Goal: Task Accomplishment & Management: Use online tool/utility

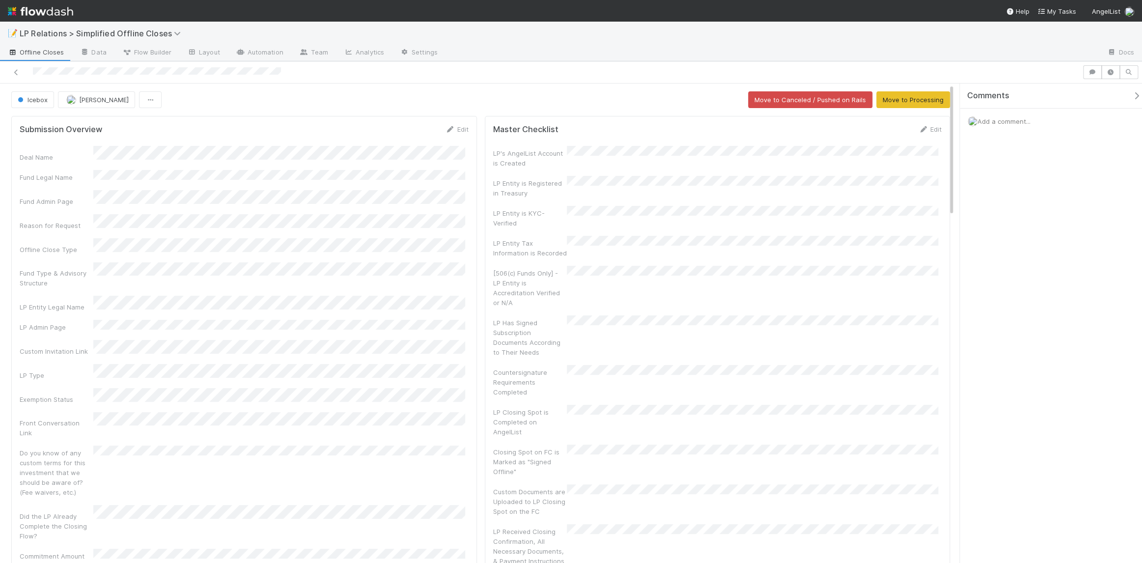
click at [342, 311] on div "Deal Name Fund Legal Name Fund Admin Page Reason for Request Offline Close Type…" at bounding box center [244, 353] width 449 height 415
click at [41, 101] on span "Icebox" at bounding box center [32, 100] width 32 height 8
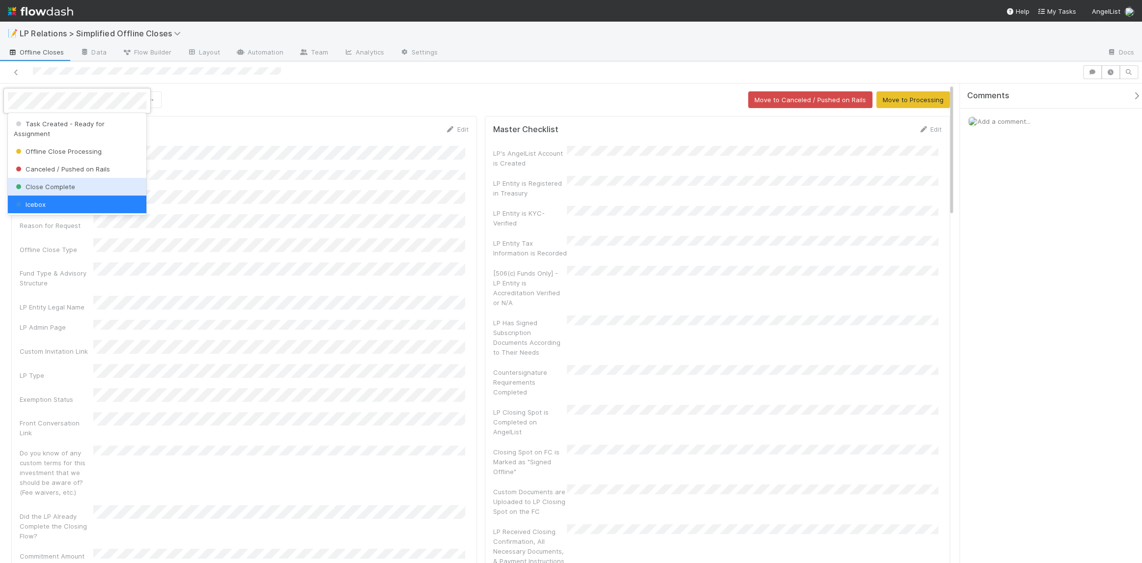
click at [43, 183] on span "Close Complete" at bounding box center [44, 187] width 61 height 8
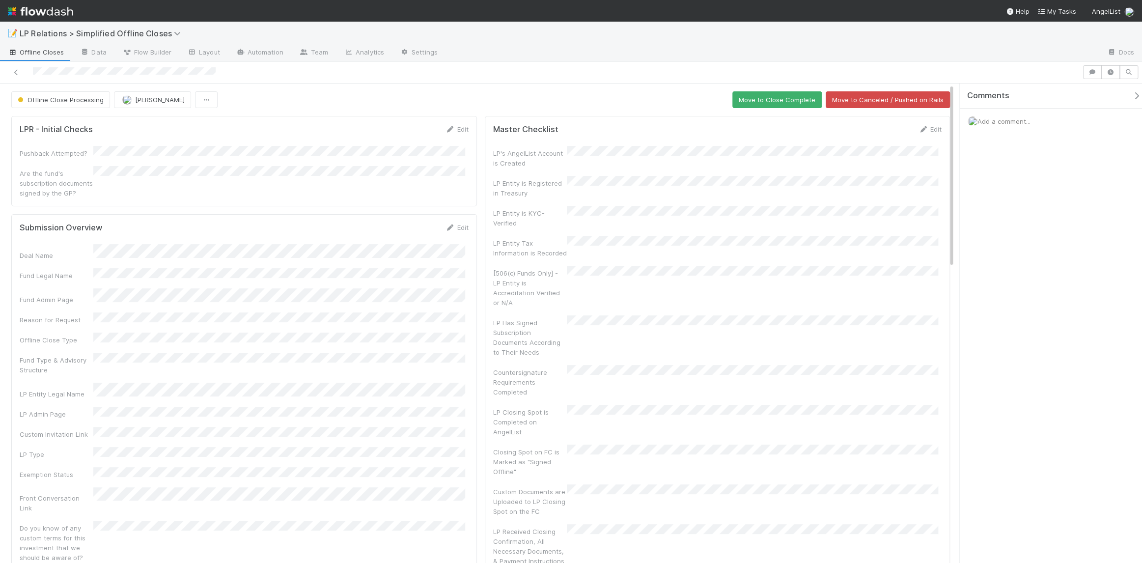
click at [455, 139] on form "LPR - Initial Checks Edit Pushback Attempted? Are the fund's subscription docum…" at bounding box center [244, 161] width 449 height 74
click at [451, 131] on link "Edit" at bounding box center [457, 129] width 23 height 8
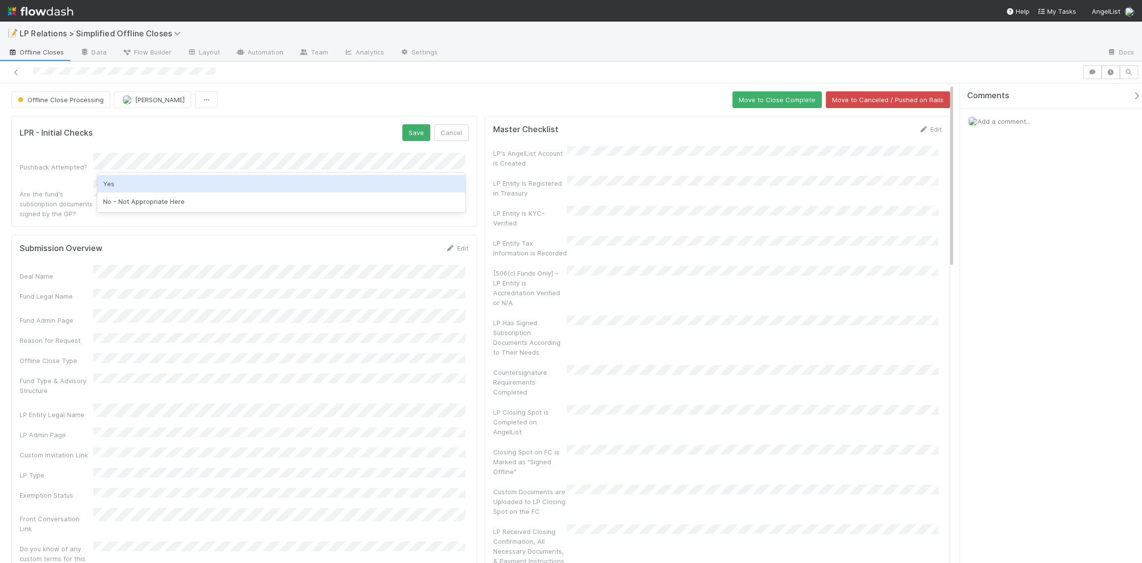
click at [262, 191] on div "Yes" at bounding box center [281, 184] width 368 height 18
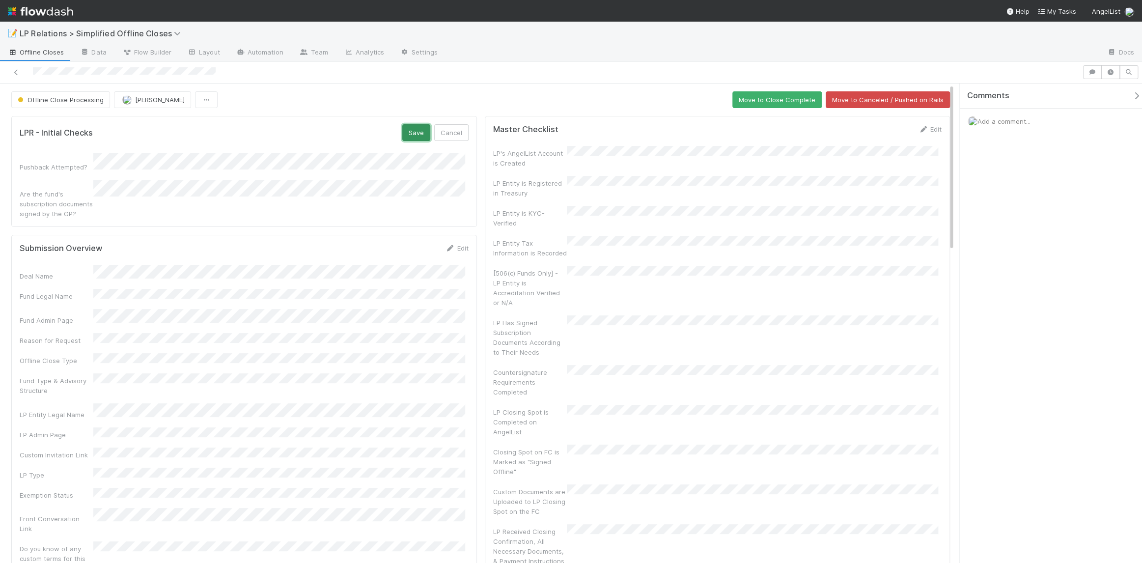
click at [402, 129] on button "Save" at bounding box center [416, 132] width 28 height 17
click at [452, 126] on link "Edit" at bounding box center [457, 129] width 23 height 8
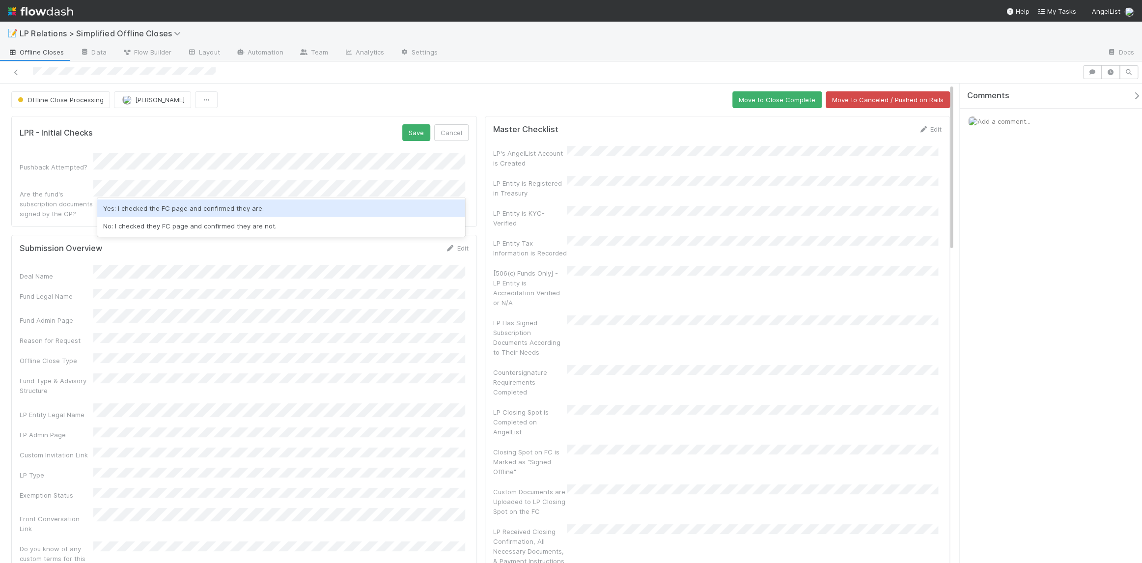
click at [217, 224] on div "No: I checked they FC page and confirmed they are not." at bounding box center [281, 226] width 368 height 18
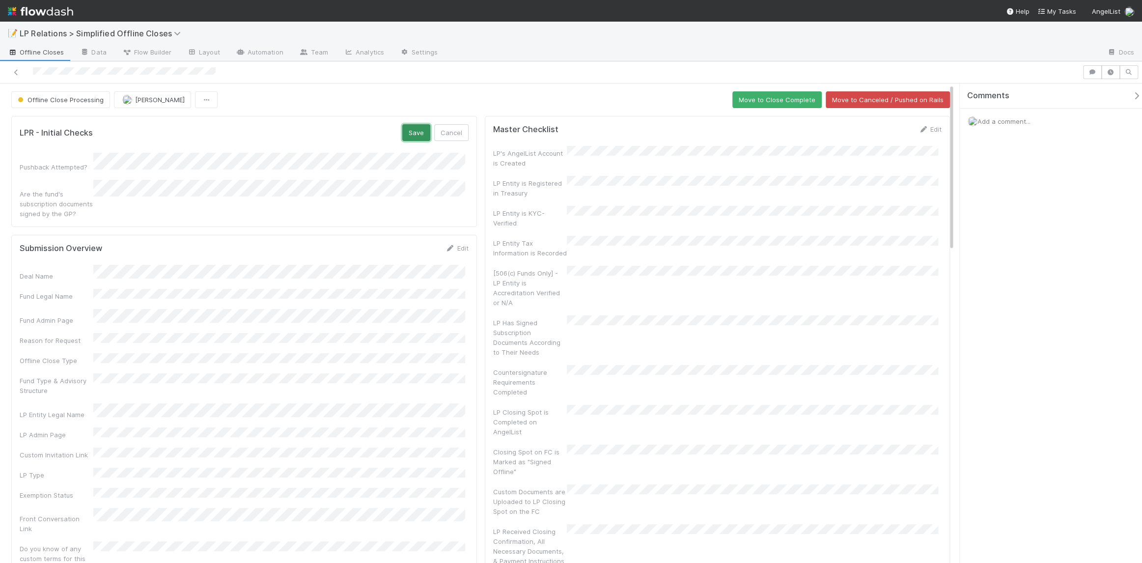
click at [402, 138] on button "Save" at bounding box center [416, 132] width 28 height 17
click at [919, 132] on icon at bounding box center [924, 129] width 10 height 6
click at [231, 338] on div "Deal Name Fund Legal Name Fund Admin Page Reason for Request Offline Close Type…" at bounding box center [244, 446] width 449 height 388
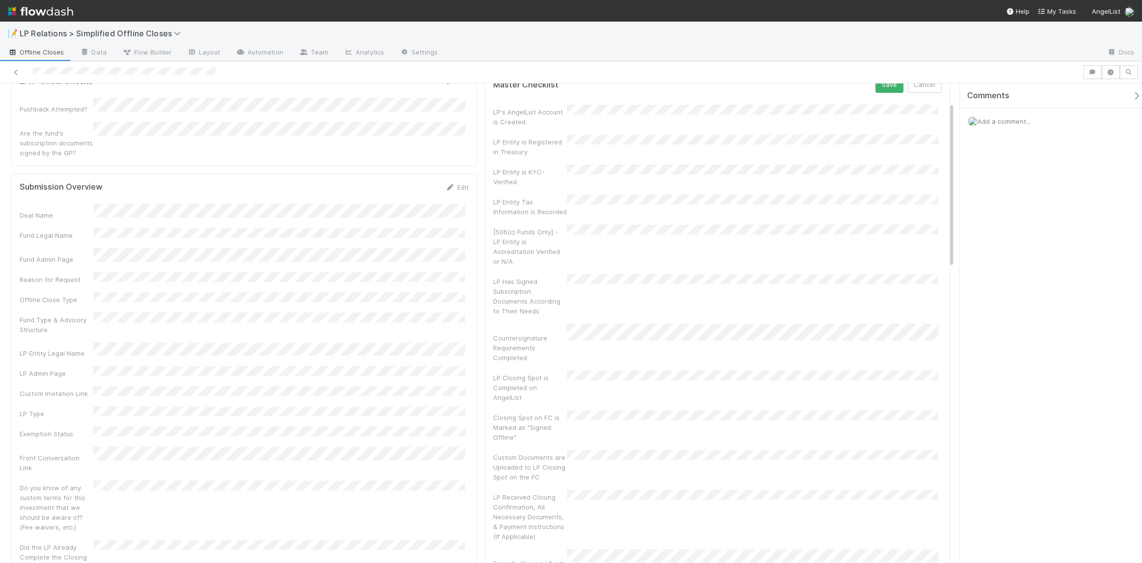
scroll to position [54, 0]
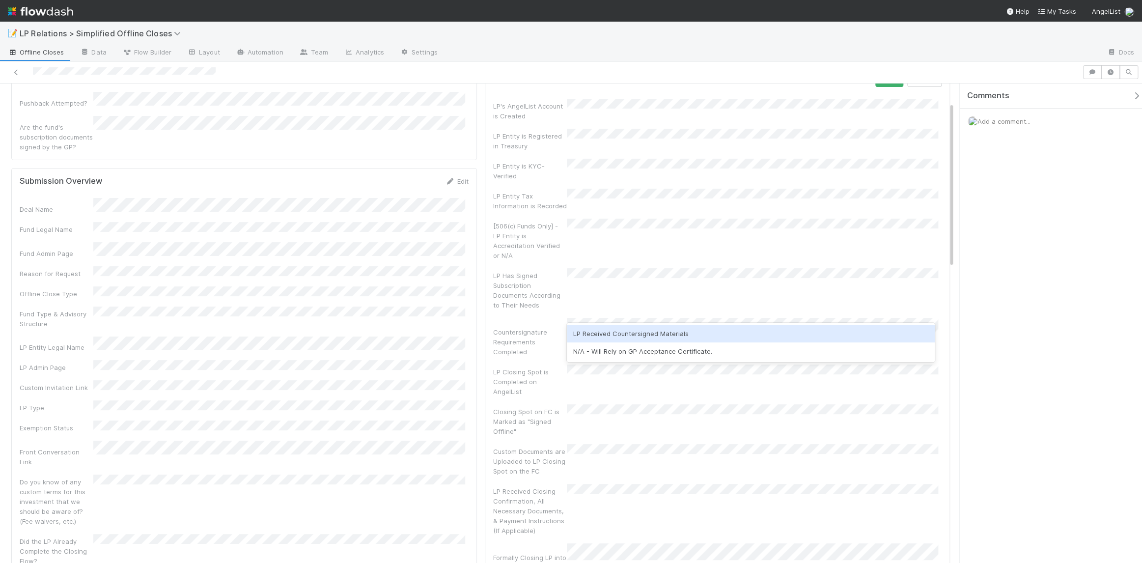
click at [615, 269] on div "LP Has Signed Subscription Documents According to Their Needs" at bounding box center [717, 289] width 449 height 42
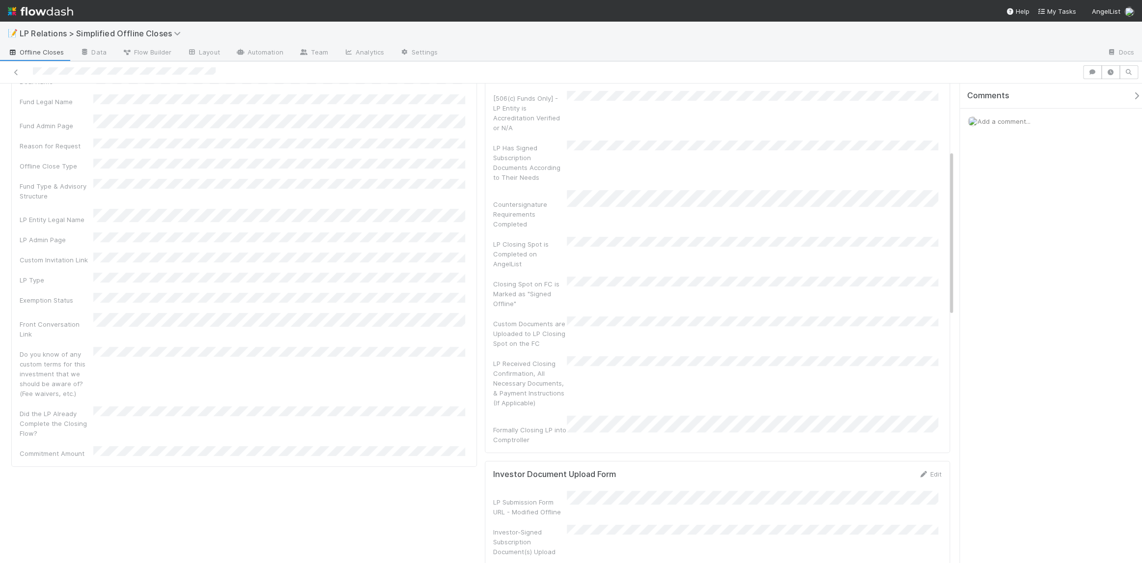
scroll to position [193, 0]
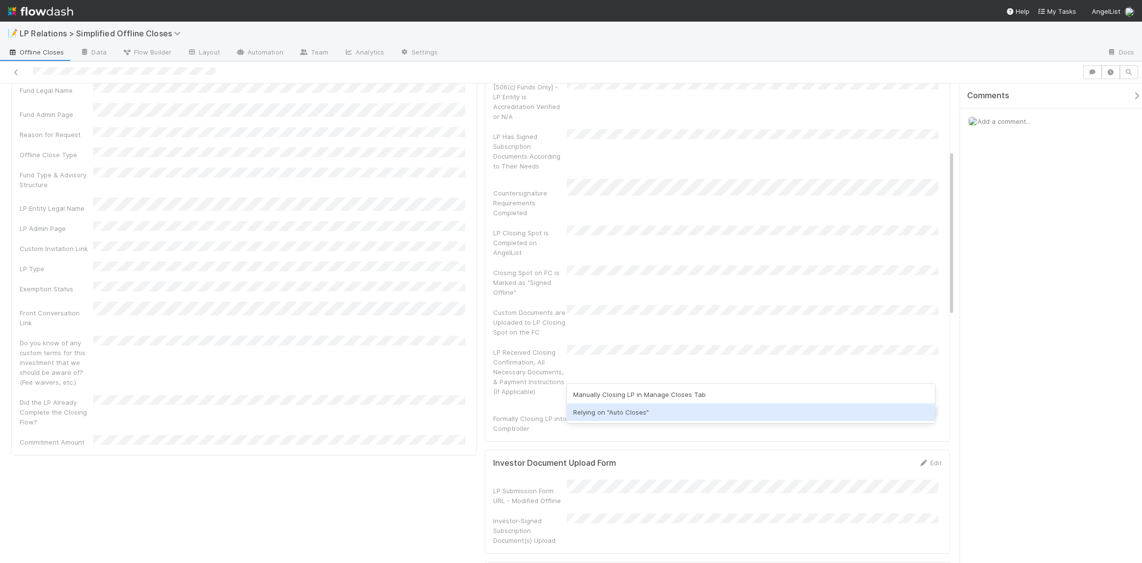
click at [588, 409] on div "Relying on "Auto Closes"" at bounding box center [751, 412] width 368 height 18
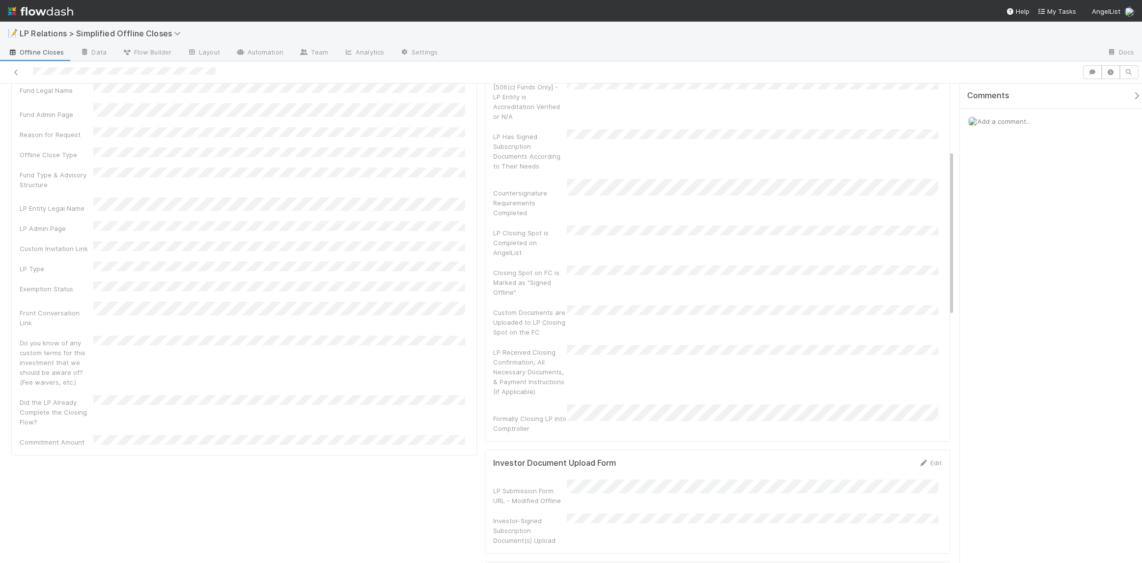
click at [591, 345] on div "LP Received Closing Confirmation, All Necessary Documents, & Payment Instructio…" at bounding box center [717, 371] width 449 height 52
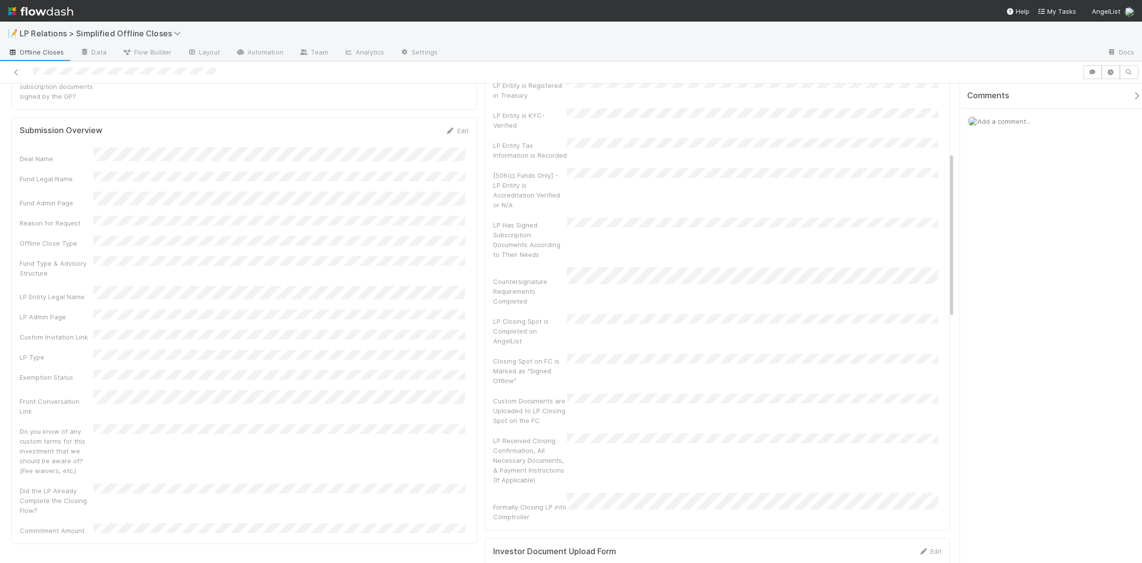
scroll to position [0, 0]
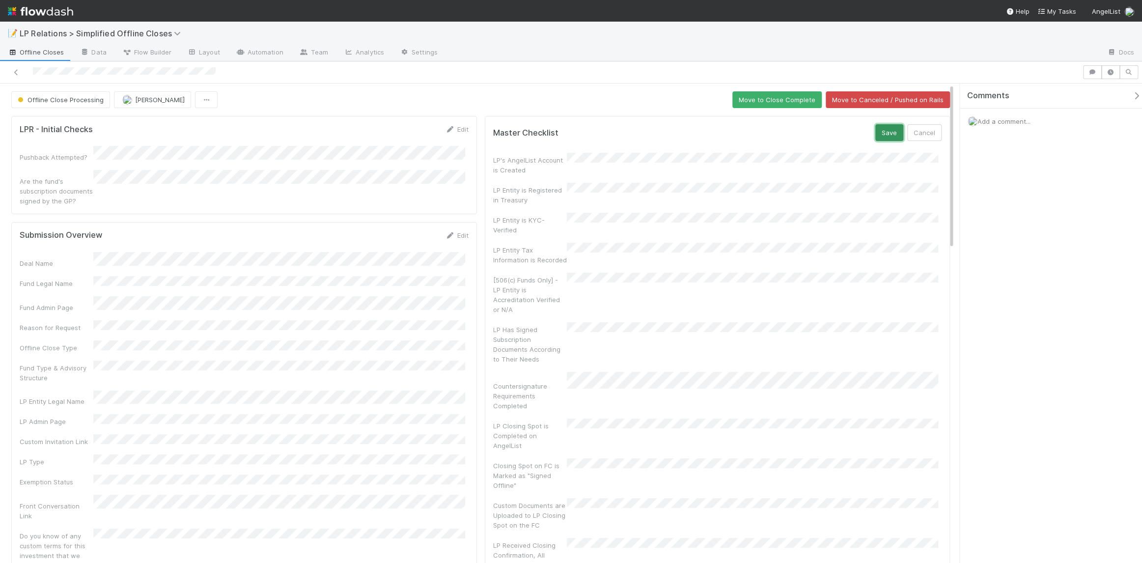
click at [882, 136] on button "Save" at bounding box center [889, 132] width 28 height 17
click at [458, 231] on link "Edit" at bounding box center [457, 235] width 23 height 8
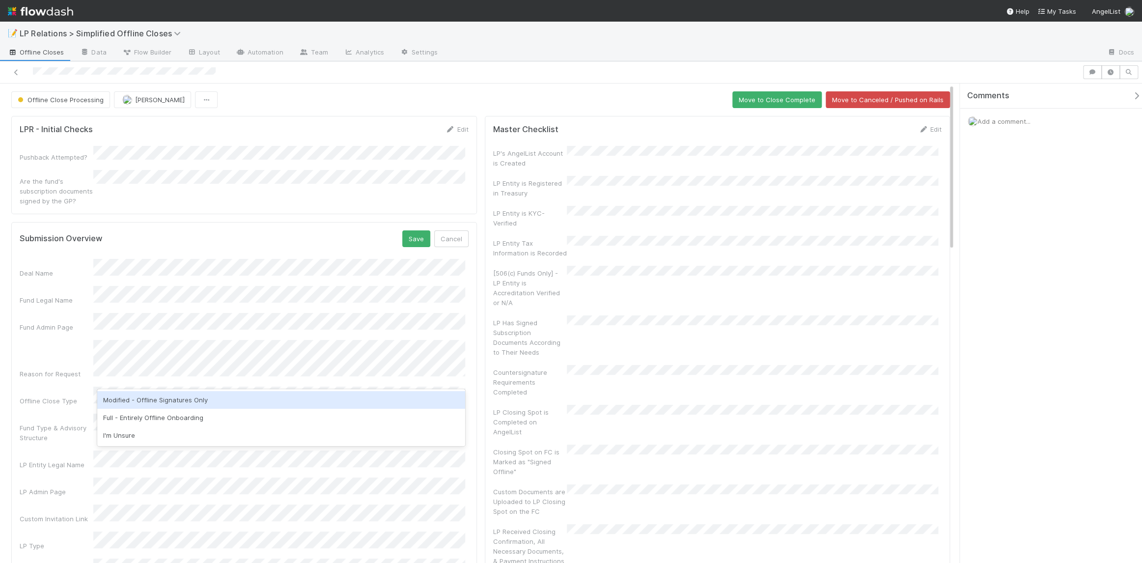
click at [184, 404] on div "Modified - Offline Signatures Only" at bounding box center [281, 400] width 368 height 18
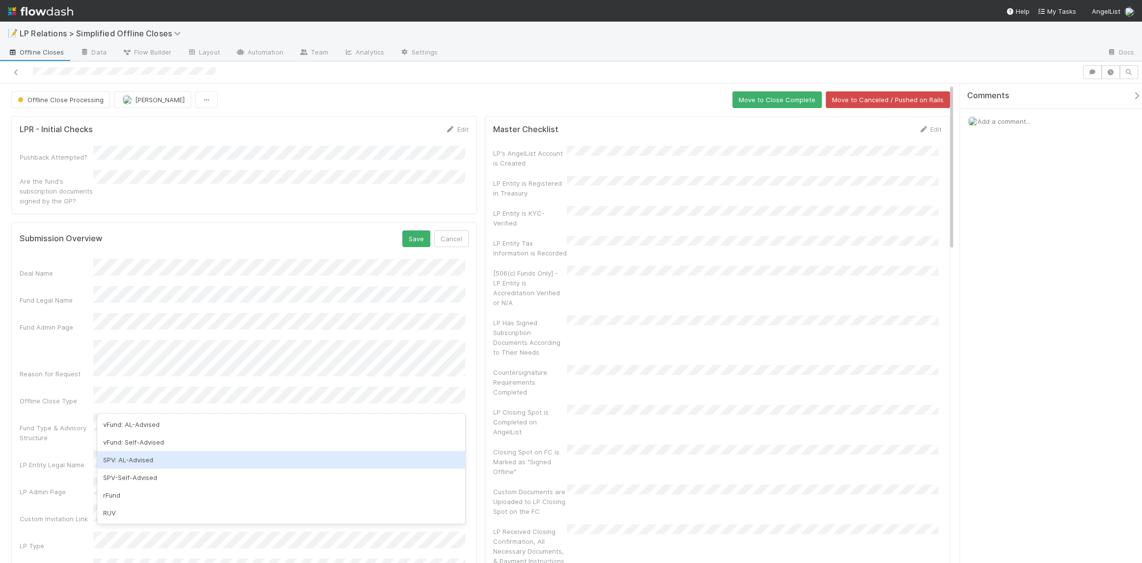
click at [175, 461] on div "SPV: AL-Advised" at bounding box center [281, 460] width 368 height 18
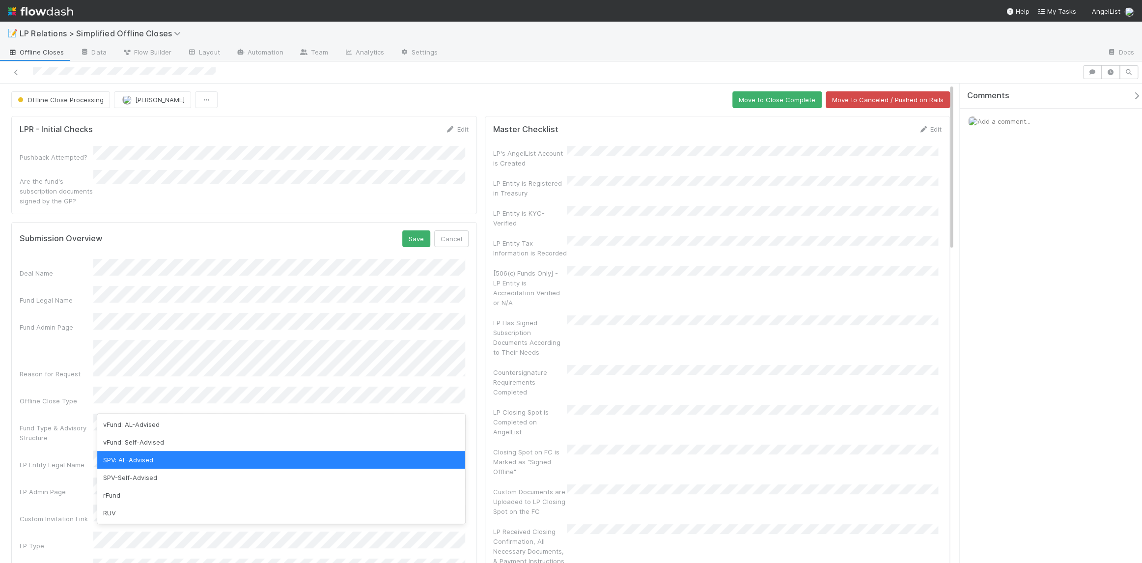
drag, startPoint x: 71, startPoint y: 373, endPoint x: 86, endPoint y: 400, distance: 30.6
click at [71, 396] on div "Offline Close Type" at bounding box center [57, 401] width 74 height 10
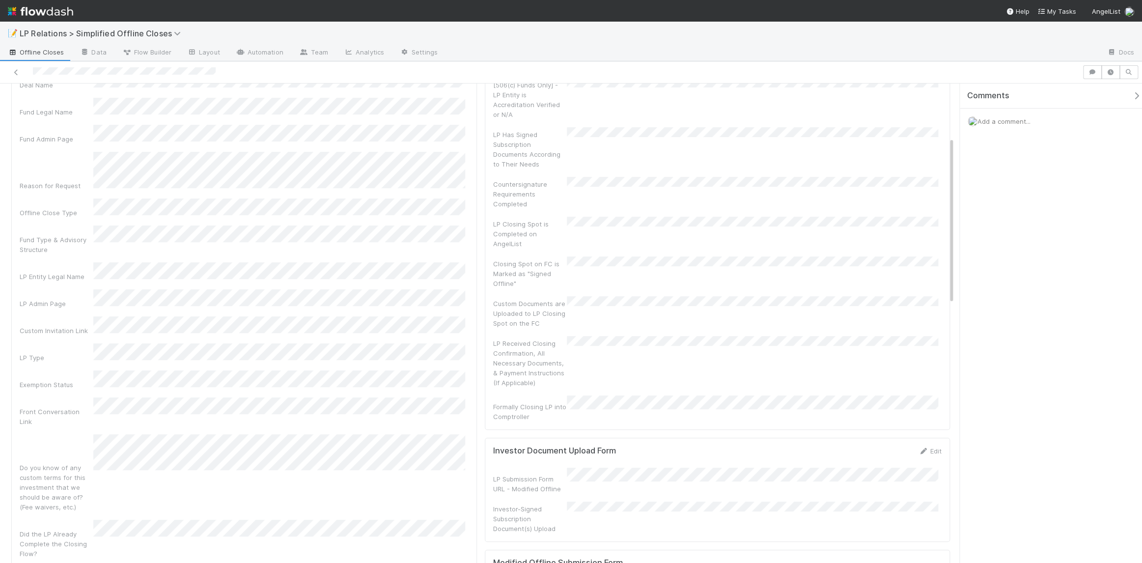
scroll to position [189, 0]
click at [137, 352] on div "Non-Institutional LP" at bounding box center [281, 358] width 368 height 18
click at [142, 364] on div "506(b) - Private" at bounding box center [281, 365] width 368 height 18
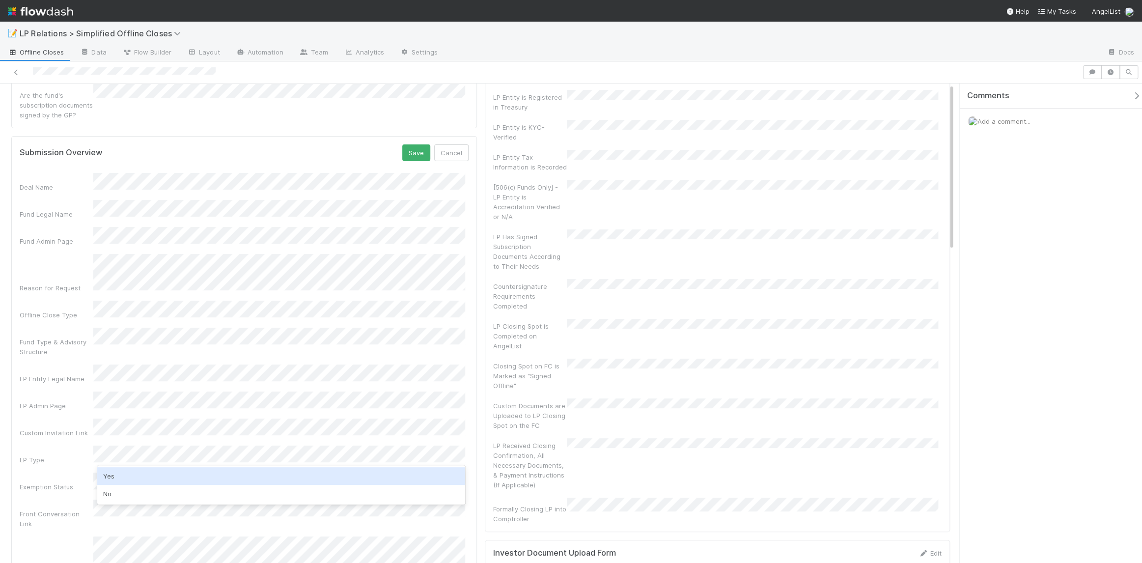
scroll to position [0, 0]
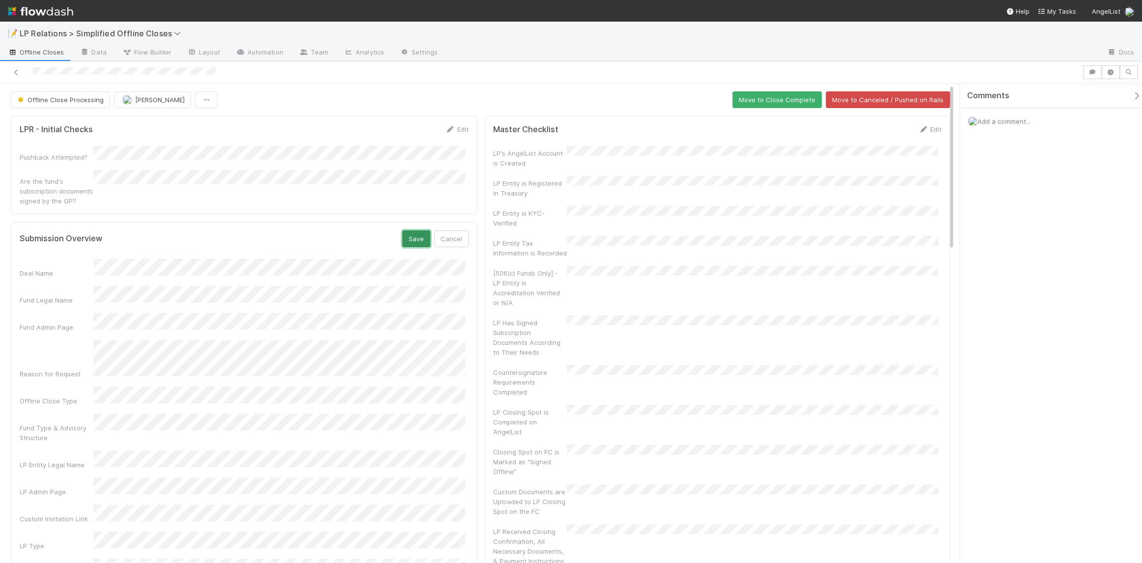
click at [419, 230] on button "Save" at bounding box center [416, 238] width 28 height 17
